Goal: Task Accomplishment & Management: Use online tool/utility

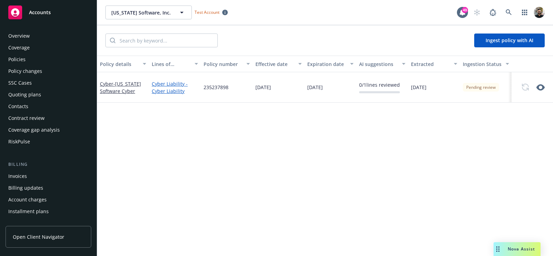
click at [37, 60] on div "Policies" at bounding box center [48, 59] width 80 height 11
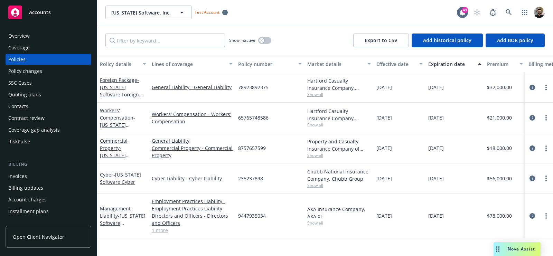
click at [533, 180] on icon "circleInformation" at bounding box center [533, 179] width 6 height 6
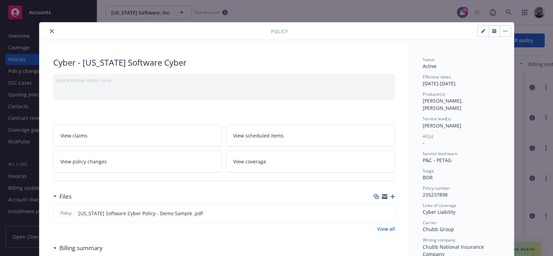
click at [50, 31] on icon "close" at bounding box center [52, 31] width 4 height 4
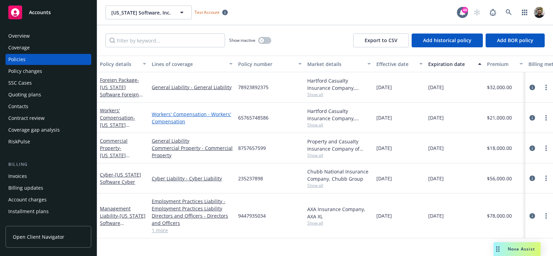
scroll to position [19, 0]
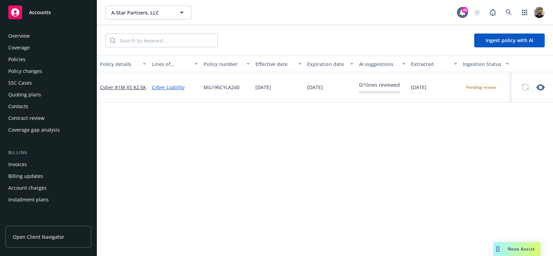
click at [44, 58] on div "Policies" at bounding box center [48, 59] width 80 height 11
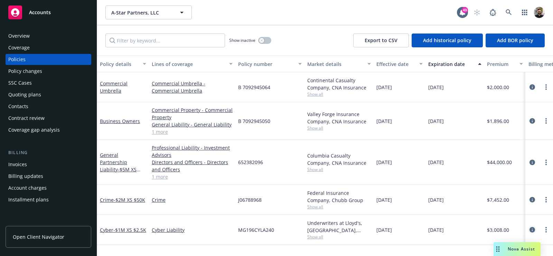
click at [534, 230] on icon "circleInformation" at bounding box center [533, 230] width 6 height 6
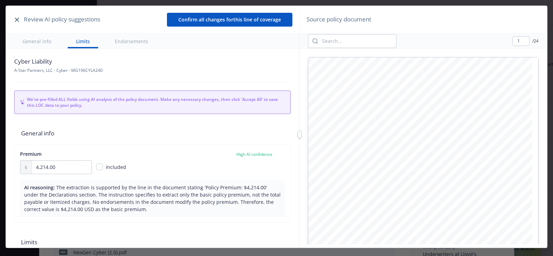
click at [16, 21] on icon "button" at bounding box center [17, 20] width 4 height 4
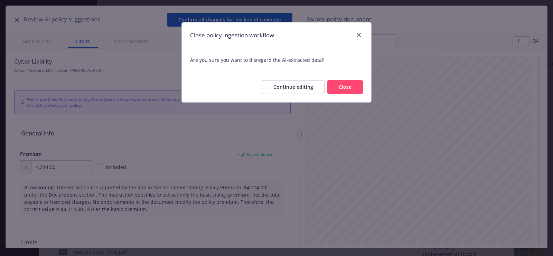
click at [336, 81] on button "Close" at bounding box center [345, 87] width 36 height 14
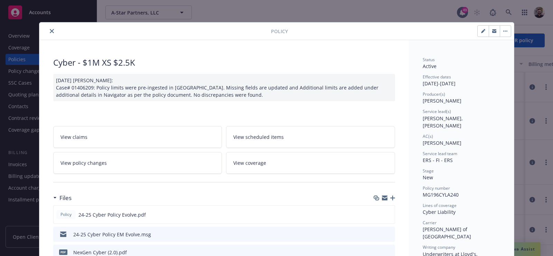
click at [48, 31] on button "close" at bounding box center [52, 31] width 8 height 8
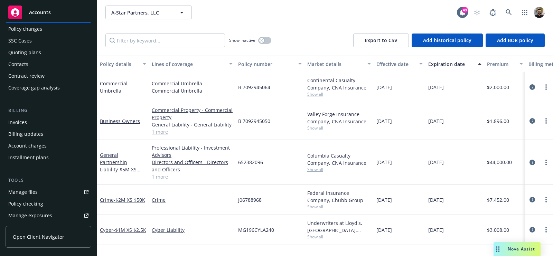
scroll to position [90, 0]
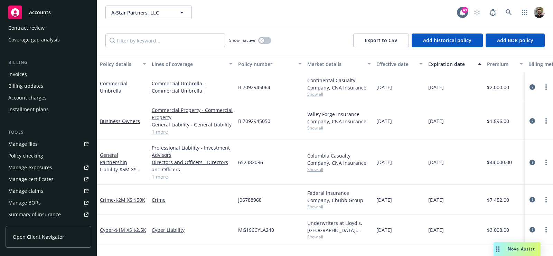
click at [51, 214] on div "Summary of insurance" at bounding box center [34, 214] width 53 height 11
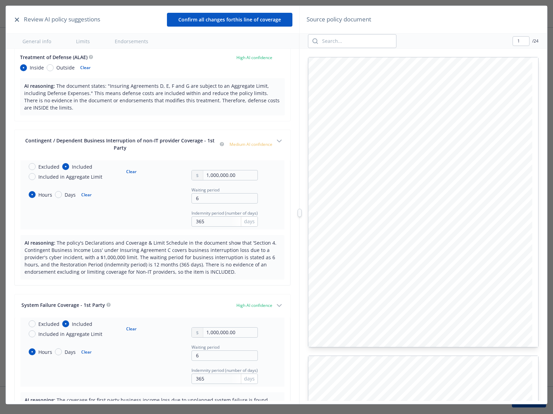
scroll to position [270, 0]
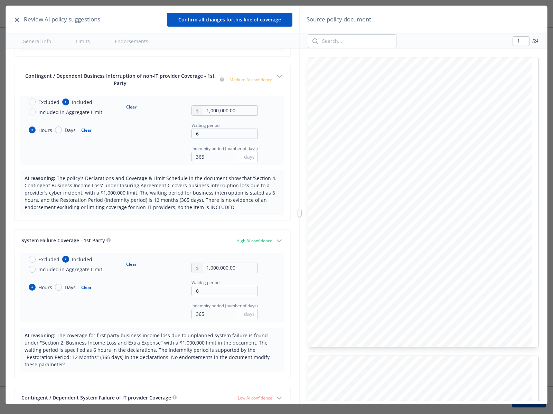
click at [18, 21] on icon "button" at bounding box center [17, 20] width 4 height 4
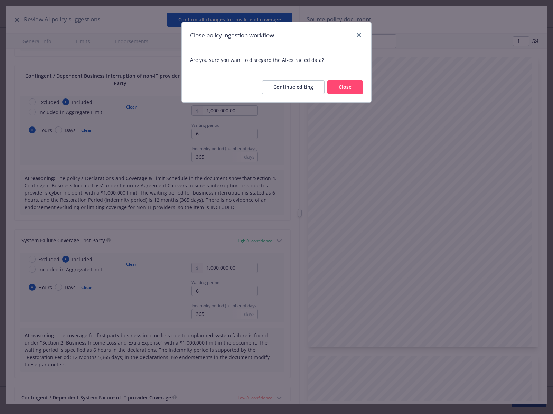
click at [349, 83] on button "Close" at bounding box center [345, 87] width 36 height 14
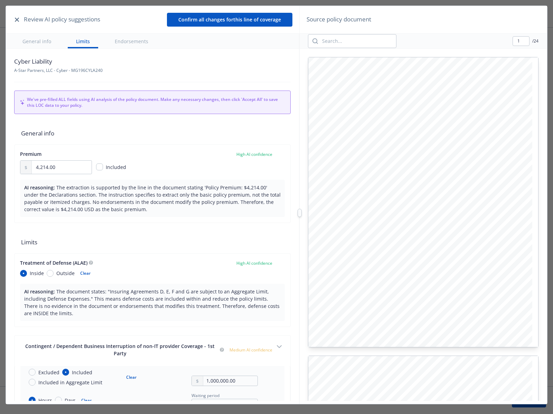
scroll to position [80, 0]
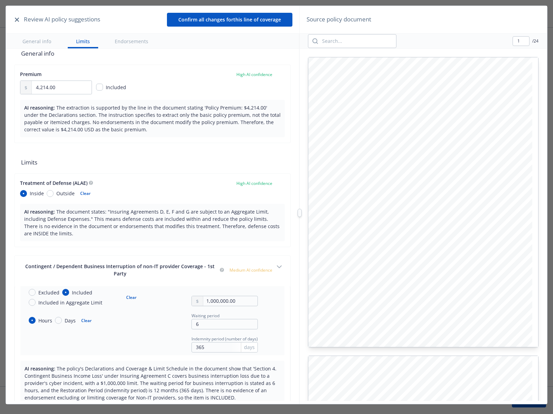
click at [18, 20] on icon "button" at bounding box center [17, 20] width 4 height 4
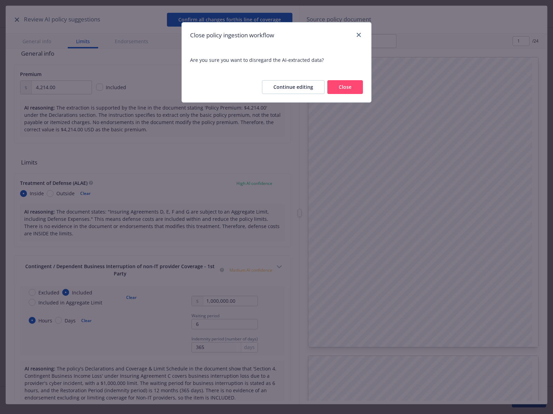
click at [347, 84] on button "Close" at bounding box center [345, 87] width 36 height 14
